Goal: Transaction & Acquisition: Purchase product/service

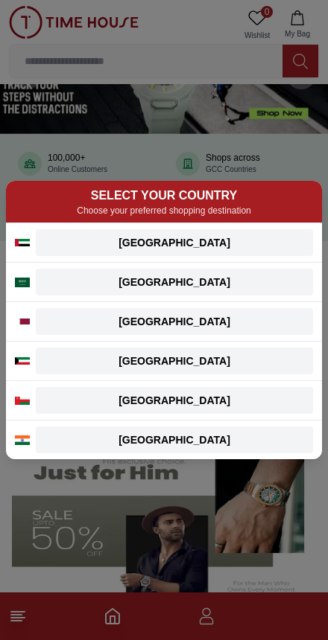
scroll to position [70, 0]
click at [131, 357] on div "[GEOGRAPHIC_DATA]" at bounding box center [174, 361] width 259 height 15
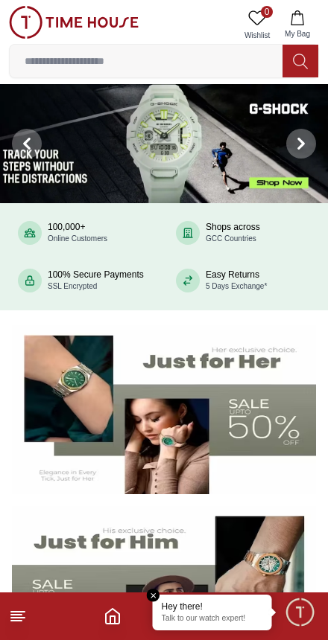
click at [54, 66] on input at bounding box center [146, 61] width 272 height 30
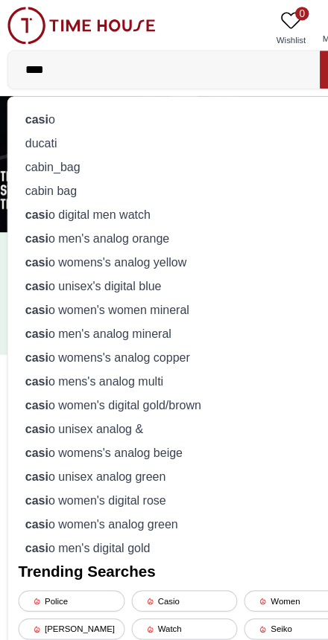
type input "*****"
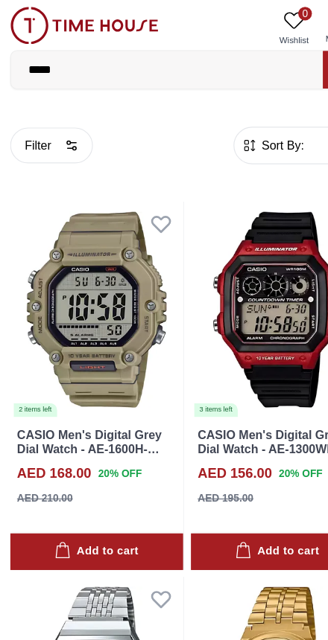
click at [31, 22] on img at bounding box center [74, 22] width 130 height 33
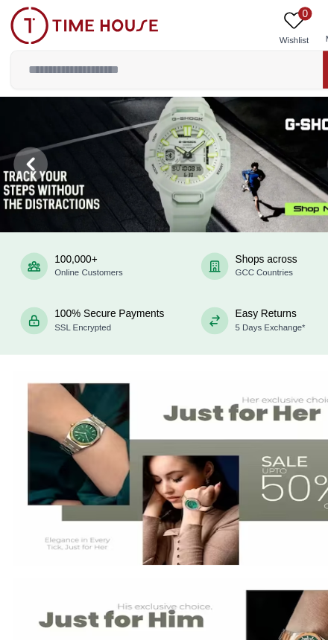
click at [35, 22] on img at bounding box center [74, 22] width 130 height 33
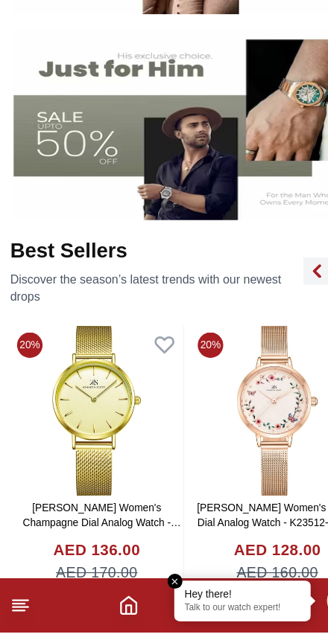
scroll to position [395, 0]
click at [14, 608] on icon at bounding box center [18, 617] width 18 height 18
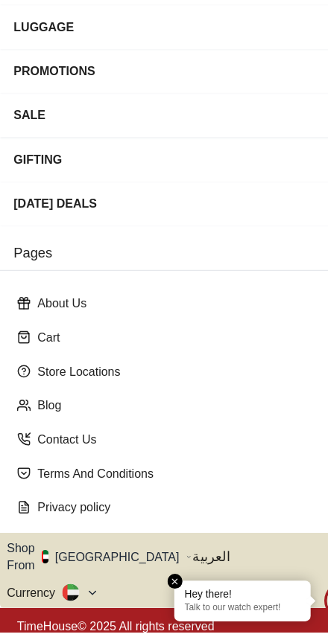
scroll to position [159, 0]
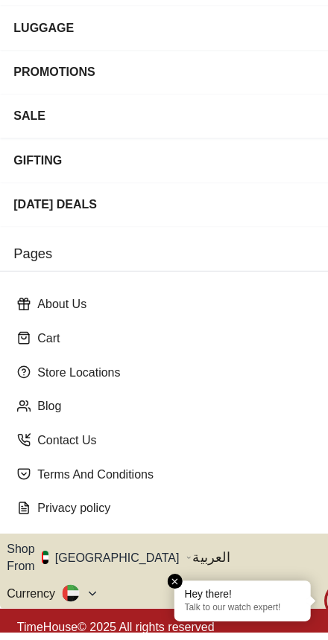
click at [90, 560] on button "Shop From [GEOGRAPHIC_DATA]" at bounding box center [87, 575] width 162 height 30
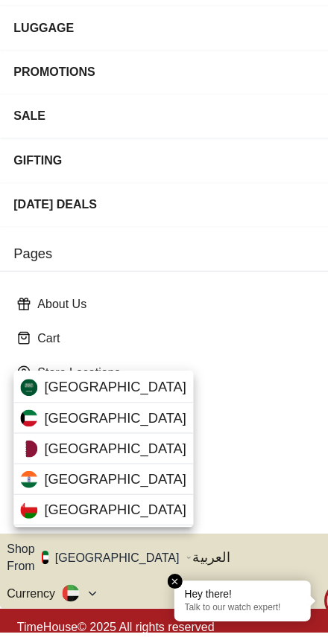
click at [31, 445] on img at bounding box center [25, 452] width 15 height 15
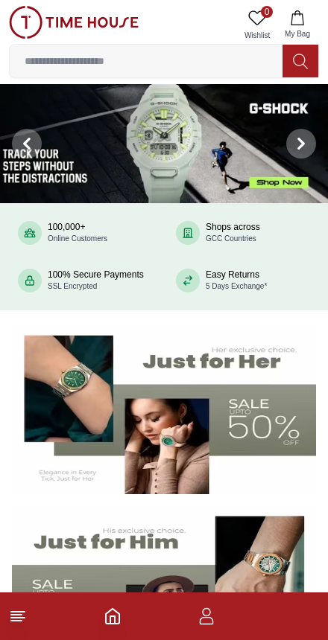
click at [70, 51] on input at bounding box center [146, 61] width 272 height 30
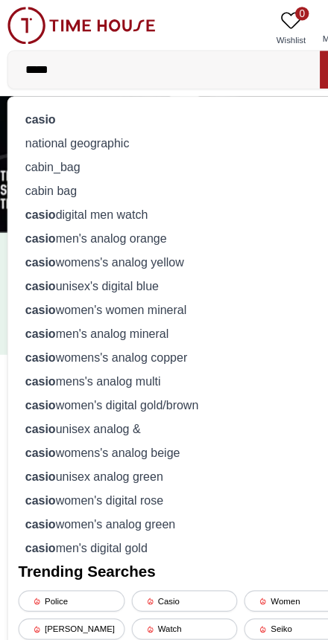
type input "*****"
click at [28, 104] on strong "casio" at bounding box center [38, 104] width 27 height 12
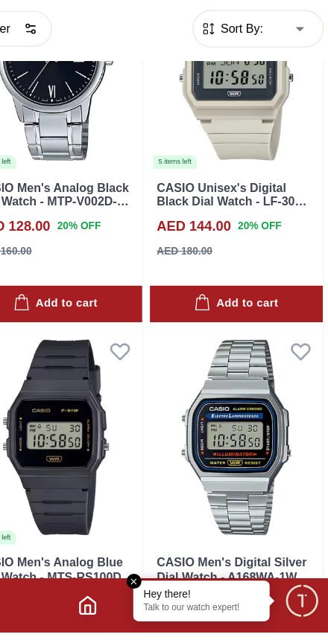
scroll to position [787, 0]
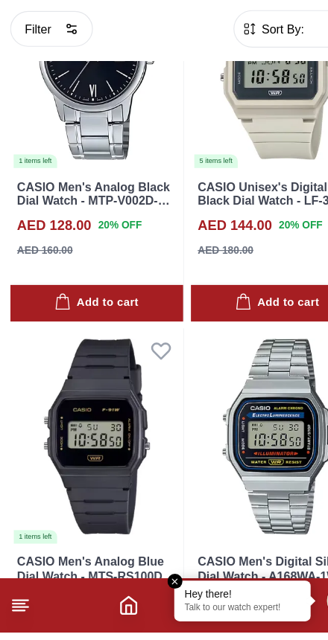
click at [12, 608] on icon at bounding box center [18, 617] width 18 height 18
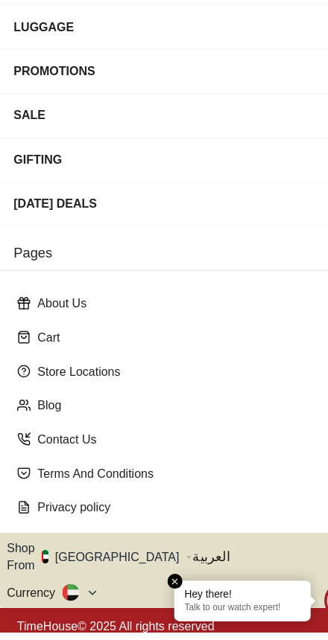
scroll to position [159, 0]
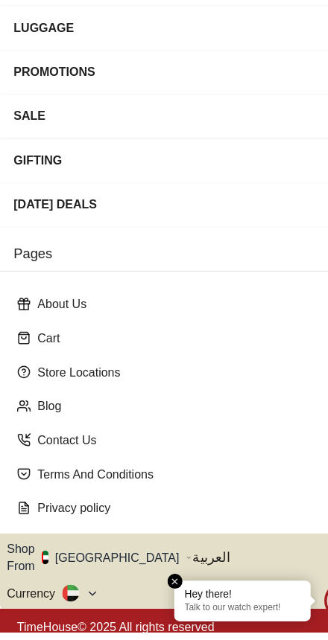
click at [97, 560] on button "Shop From [GEOGRAPHIC_DATA]" at bounding box center [87, 575] width 162 height 30
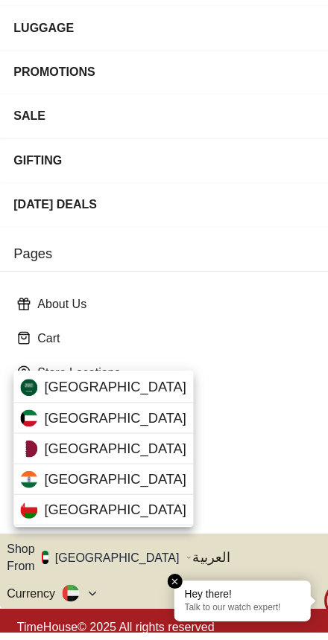
click at [32, 445] on img at bounding box center [25, 452] width 15 height 15
